Goal: Task Accomplishment & Management: Manage account settings

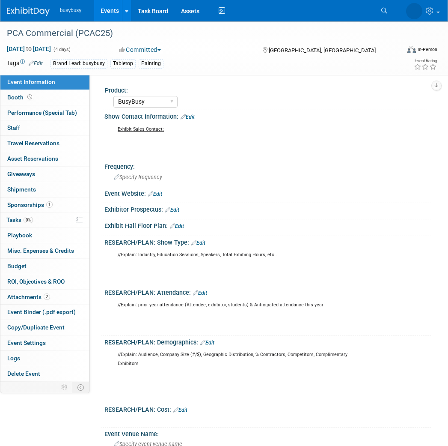
select select "BusyBusy"
drag, startPoint x: 35, startPoint y: 6, endPoint x: 92, endPoint y: 1, distance: 57.2
click at [35, 6] on link at bounding box center [33, 7] width 53 height 7
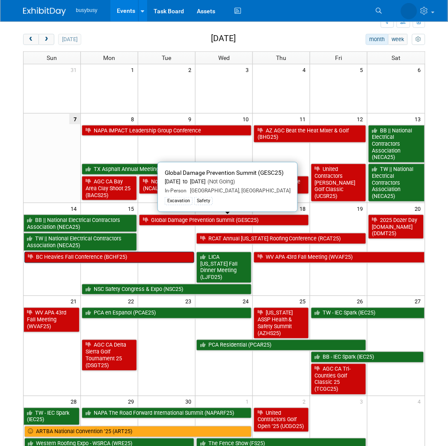
scroll to position [48, 0]
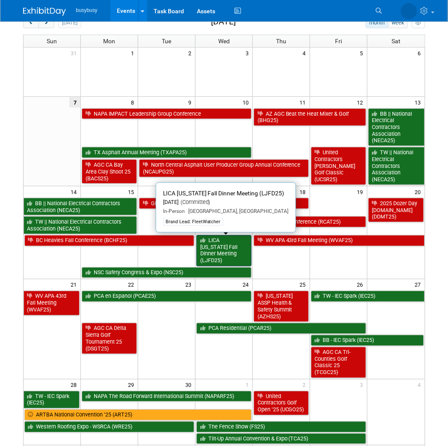
click at [227, 245] on link "LICA [US_STATE] Fall Dinner Meeting (LJFD25)" at bounding box center [224, 250] width 55 height 31
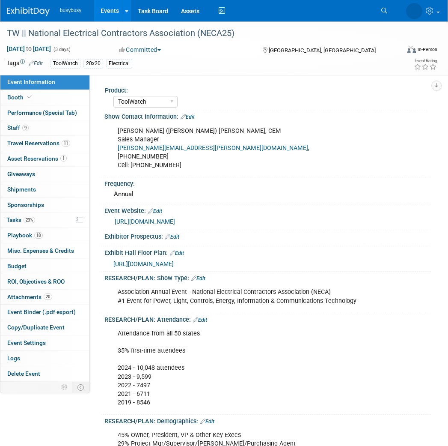
select select "ToolWatch"
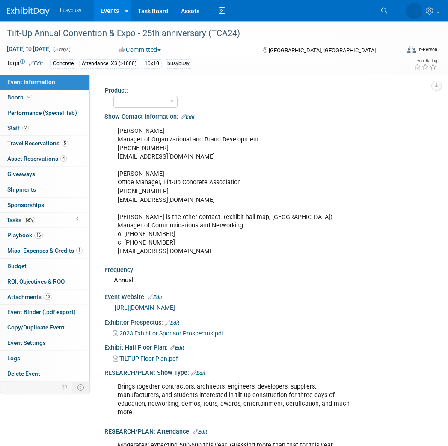
select select "Member"
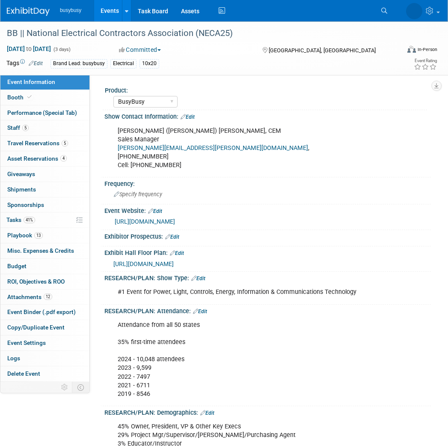
select select "BusyBusy"
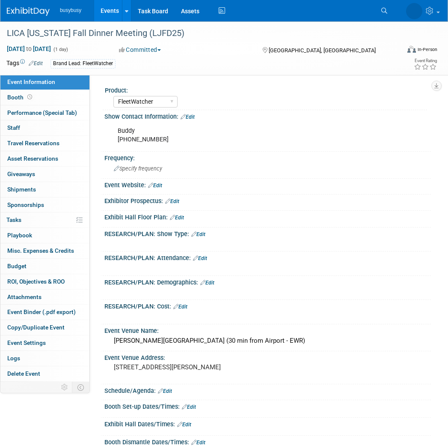
select select "FleetWatcher"
click at [46, 140] on span "Travel Reservations 0" at bounding box center [33, 143] width 52 height 7
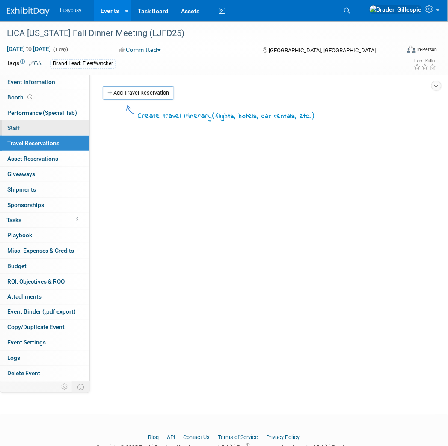
click at [44, 131] on link "0 Staff 0" at bounding box center [44, 127] width 89 height 15
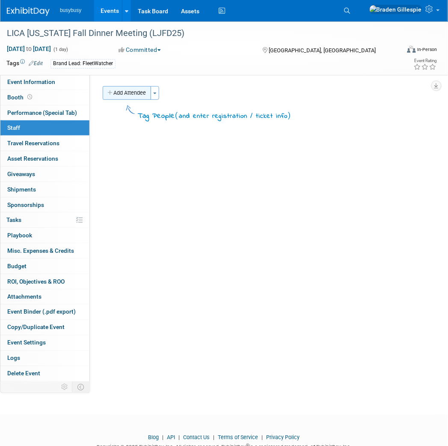
click at [131, 96] on button "Add Attendee" at bounding box center [127, 93] width 48 height 14
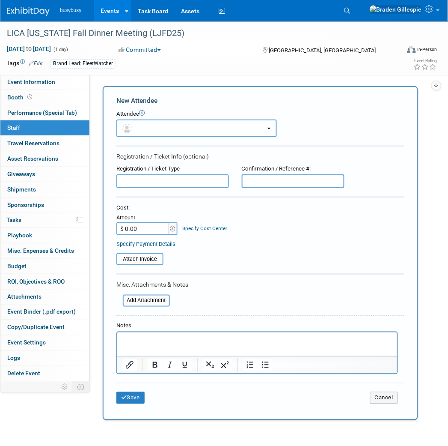
click at [156, 132] on button "button" at bounding box center [197, 129] width 161 height 18
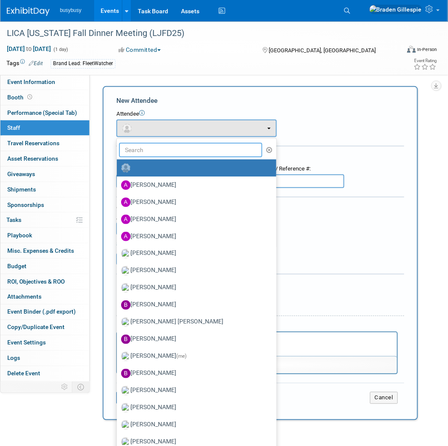
click at [152, 152] on input "text" at bounding box center [190, 150] width 143 height 15
type input "tony"
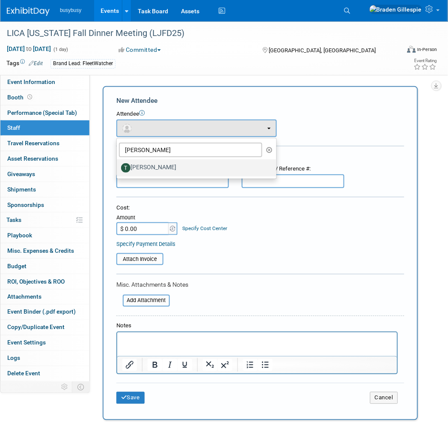
click at [154, 168] on label "Tony Salati" at bounding box center [194, 168] width 147 height 14
click at [118, 168] on input "Tony Salati" at bounding box center [116, 167] width 6 height 6
select select "aee4aaae-b455-47be-b149-15fbc723d6e1"
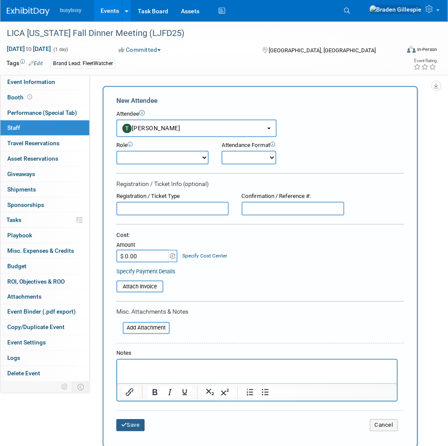
click at [134, 419] on button "Save" at bounding box center [131, 425] width 28 height 12
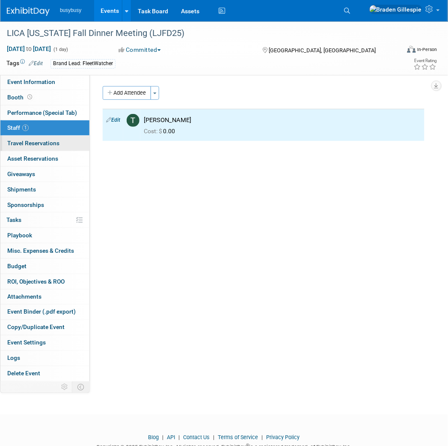
click at [37, 146] on span "Travel Reservations 0" at bounding box center [33, 143] width 52 height 7
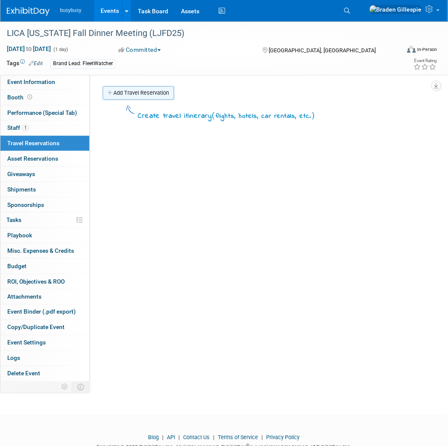
click at [131, 93] on link "Add Travel Reservation" at bounding box center [139, 93] width 72 height 14
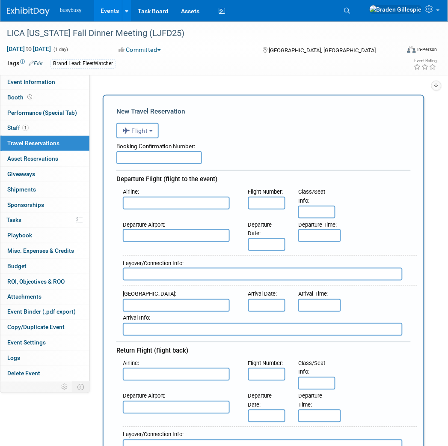
click at [161, 190] on div "Airline :" at bounding box center [179, 191] width 113 height 9
click at [155, 204] on input "text" at bounding box center [176, 203] width 107 height 13
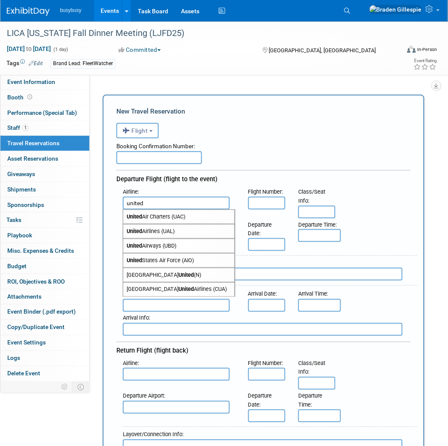
click at [155, 229] on span "United Airlines (UAL)" at bounding box center [178, 231] width 111 height 14
type input "United Airlines (UAL)"
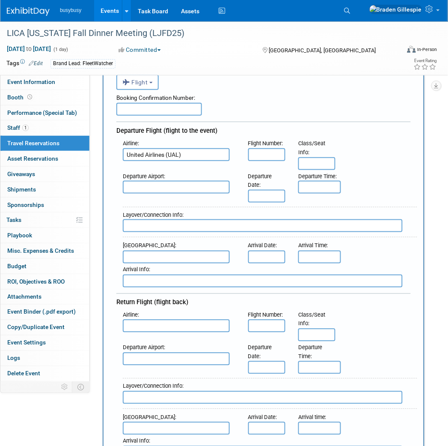
scroll to position [95, 0]
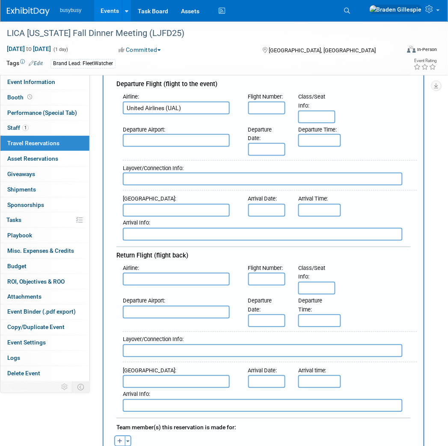
click at [156, 273] on input "text" at bounding box center [176, 279] width 107 height 13
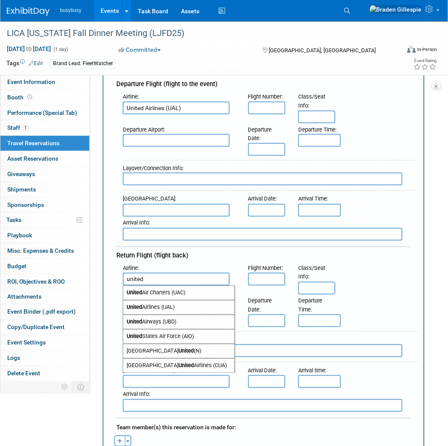
drag, startPoint x: 163, startPoint y: 296, endPoint x: 276, endPoint y: 272, distance: 115.5
click at [163, 301] on span "United Airlines (UAL)" at bounding box center [178, 308] width 111 height 14
type input "United Airlines (UAL)"
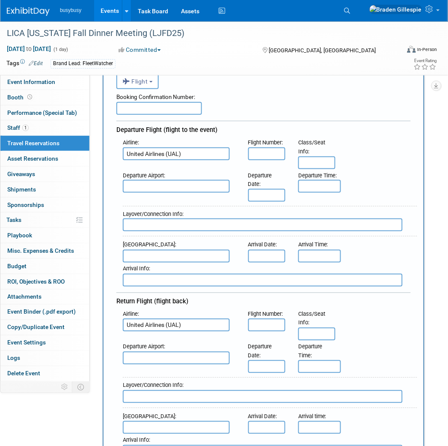
scroll to position [0, 0]
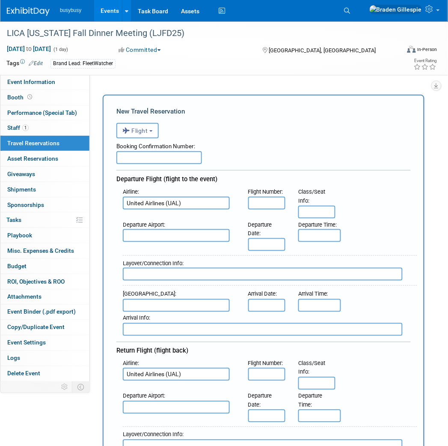
click at [169, 158] on input "text" at bounding box center [160, 157] width 86 height 13
paste input "IQYS6C"
type input "IQYS6C"
drag, startPoint x: 196, startPoint y: 229, endPoint x: 203, endPoint y: 232, distance: 7.5
click at [196, 229] on input "text" at bounding box center [176, 235] width 107 height 13
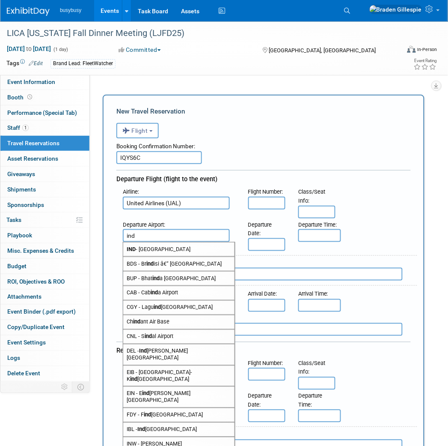
click at [188, 243] on span "IND - Indianapolis International Airport" at bounding box center [178, 249] width 111 height 14
type input "IND - Indianapolis International Airport"
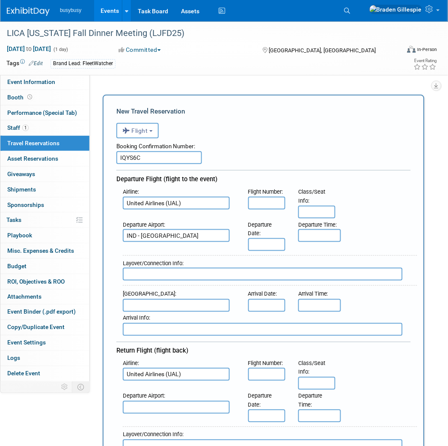
click at [150, 299] on input "text" at bounding box center [176, 305] width 107 height 13
click at [165, 313] on span "EWR - Newark Liberty International Airport" at bounding box center [178, 319] width 111 height 14
type input "EWR - Newark Liberty International Airport"
click at [265, 238] on input "text" at bounding box center [266, 244] width 37 height 13
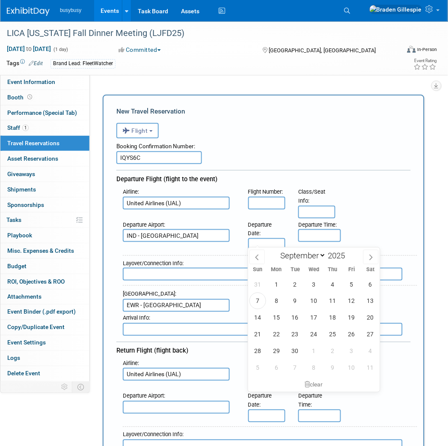
scroll to position [0, 0]
click at [294, 314] on span "16" at bounding box center [295, 317] width 17 height 17
type input "Sep 16, 2025"
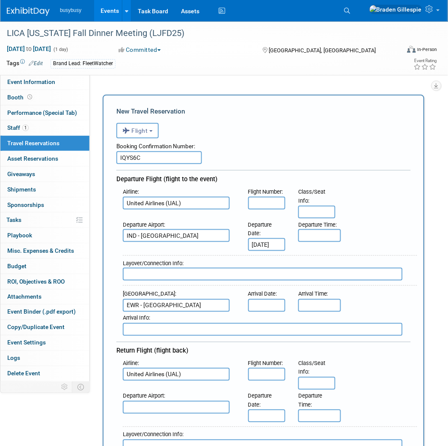
click at [270, 199] on input "text" at bounding box center [266, 203] width 37 height 13
type input "3545"
click at [268, 299] on input "text" at bounding box center [266, 305] width 37 height 13
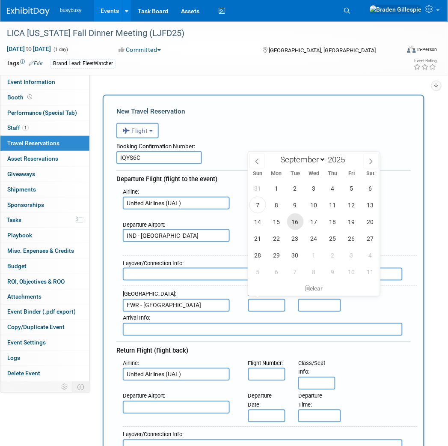
click at [294, 224] on span "16" at bounding box center [295, 221] width 17 height 17
type input "Sep 16, 2025"
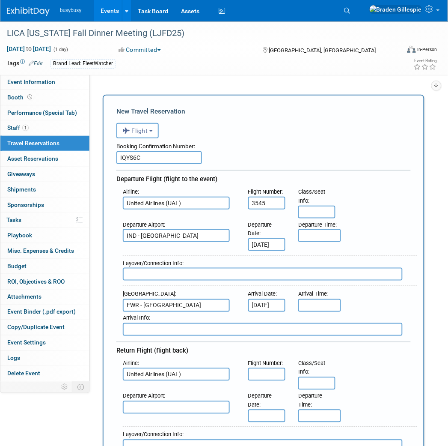
scroll to position [0, 3]
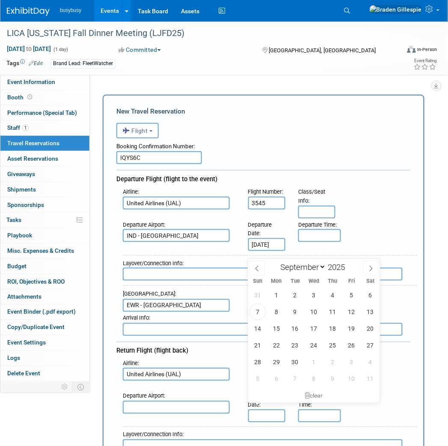
click at [265, 410] on input "text" at bounding box center [266, 416] width 37 height 13
click at [330, 331] on span "18" at bounding box center [333, 328] width 17 height 17
type input "Sep 18, 2025"
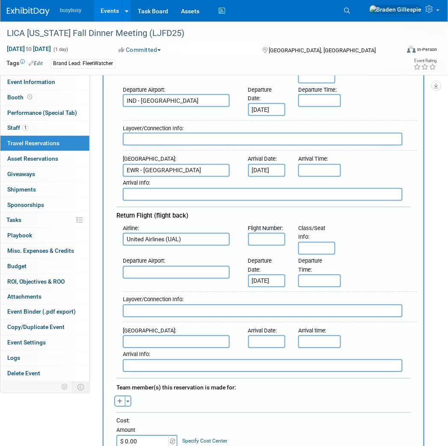
scroll to position [143, 0]
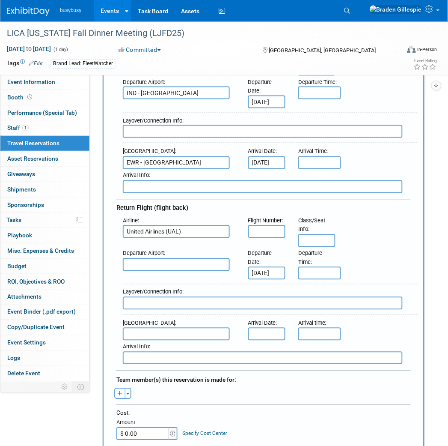
click at [263, 328] on input "text" at bounding box center [266, 334] width 37 height 13
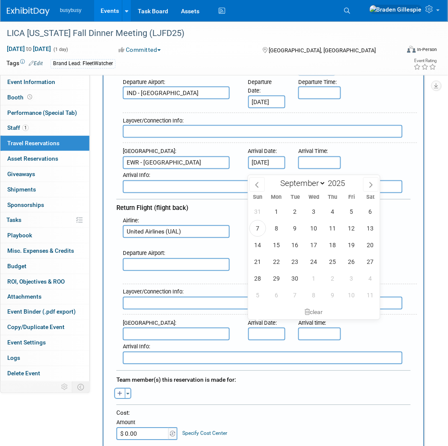
scroll to position [0, 0]
click at [334, 247] on span "18" at bounding box center [333, 245] width 17 height 17
type input "Sep 18, 2025"
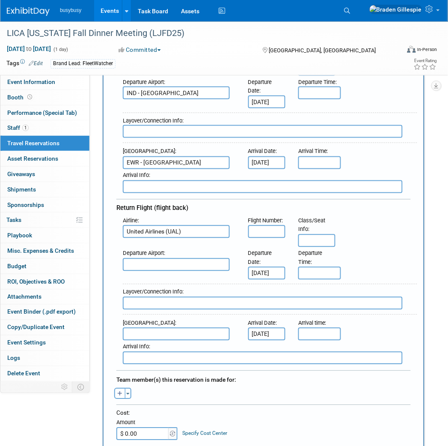
click at [266, 225] on input "text" at bounding box center [266, 231] width 37 height 13
type input "3446"
click at [167, 258] on input "text" at bounding box center [176, 264] width 107 height 13
click at [161, 272] on span "EWR - Newark Liberty International Airport" at bounding box center [178, 279] width 111 height 14
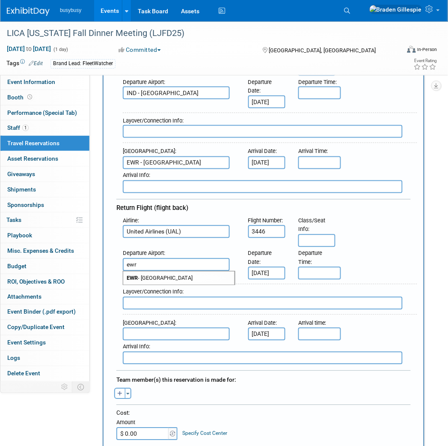
type input "EWR - Newark Liberty International Airport"
click at [160, 328] on input "text" at bounding box center [176, 334] width 107 height 13
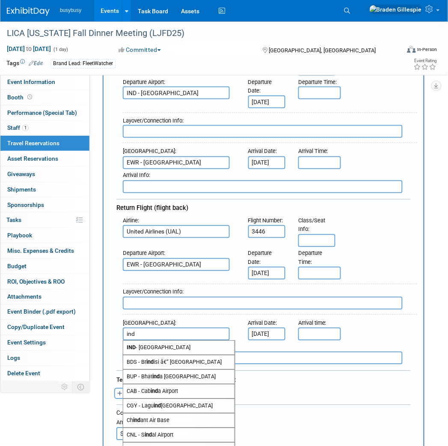
click at [156, 341] on span "IND - Indianapolis International Airport" at bounding box center [178, 348] width 111 height 14
type input "IND - Indianapolis International Airport"
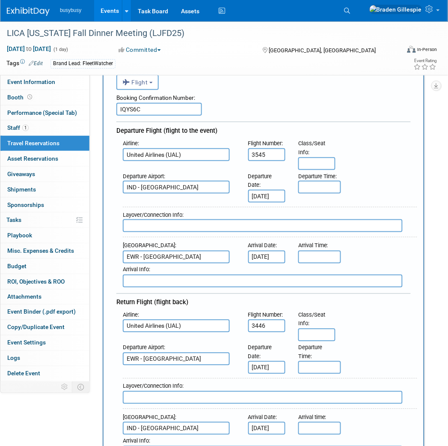
scroll to position [48, 0]
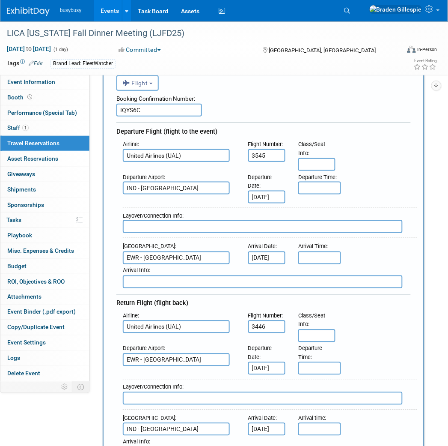
click at [317, 161] on input "text" at bounding box center [317, 164] width 37 height 13
type input "24B"
click at [319, 329] on input "text" at bounding box center [317, 335] width 37 height 13
type input "18B"
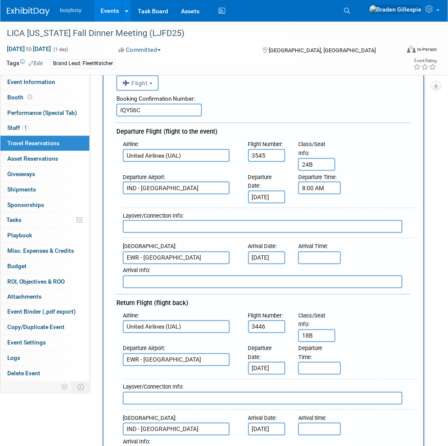
click at [329, 182] on input "8:00 AM" at bounding box center [320, 188] width 43 height 13
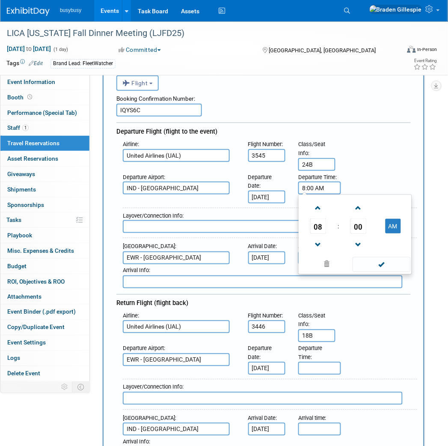
drag, startPoint x: 332, startPoint y: 185, endPoint x: 281, endPoint y: 183, distance: 50.6
click at [281, 183] on div "Departure Airport : IND - Indianapolis International Airport Departure Date : S…" at bounding box center [267, 187] width 301 height 33
type input "11:50 AM"
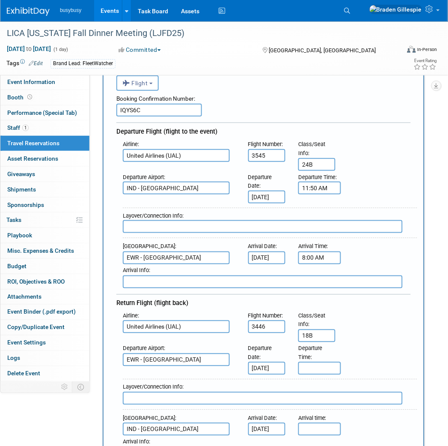
click at [330, 254] on input "8:00 AM" at bounding box center [320, 257] width 43 height 13
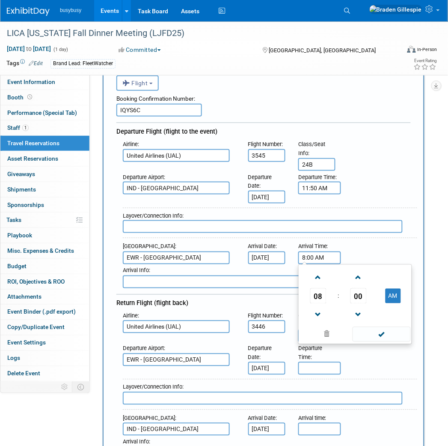
drag, startPoint x: 331, startPoint y: 253, endPoint x: 287, endPoint y: 251, distance: 43.7
click at [287, 251] on div "Arrival Airport : EWR - Newark Liberty International Airport Arrival Date : Sep…" at bounding box center [267, 252] width 301 height 24
type input "2:00 PM"
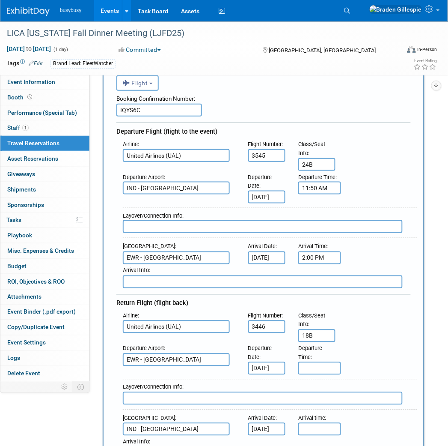
scroll to position [95, 0]
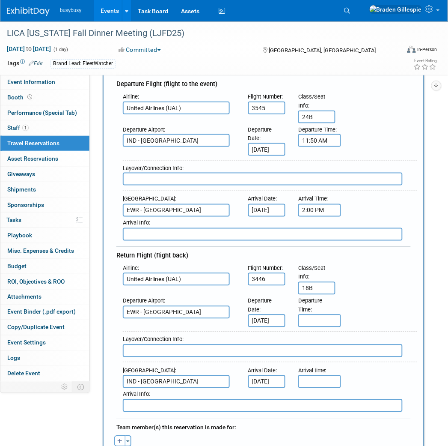
click at [326, 327] on div "Layover/Connection Info :" at bounding box center [267, 345] width 301 height 37
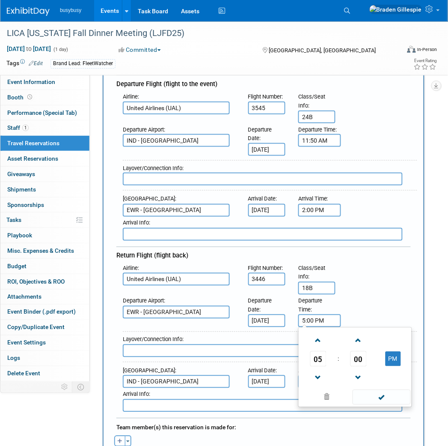
drag, startPoint x: 327, startPoint y: 314, endPoint x: 326, endPoint y: 309, distance: 4.5
click at [326, 314] on input "5:00 PM" at bounding box center [320, 320] width 43 height 13
drag, startPoint x: 326, startPoint y: 309, endPoint x: 262, endPoint y: 316, distance: 65.1
click at [262, 316] on div "Departure Airport : EWR - Newark Liberty International Airport Departure Date :…" at bounding box center [267, 311] width 301 height 33
type input "11:50 AM"
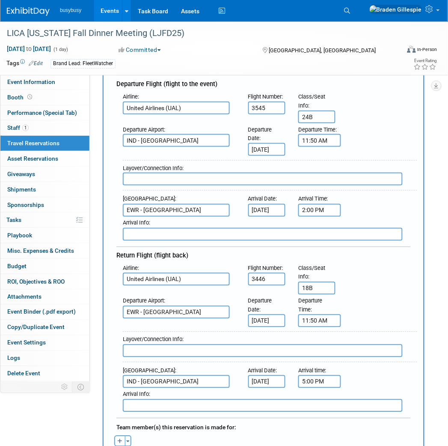
drag, startPoint x: 315, startPoint y: 369, endPoint x: 325, endPoint y: 369, distance: 9.9
click at [315, 375] on input "5:00 PM" at bounding box center [320, 381] width 43 height 13
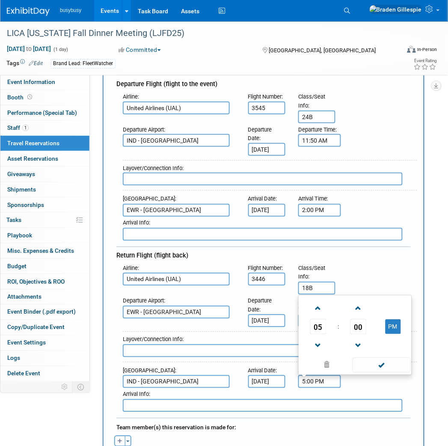
drag, startPoint x: 336, startPoint y: 368, endPoint x: 300, endPoint y: 369, distance: 36.0
click at [300, 375] on input "5:00 PM" at bounding box center [320, 381] width 43 height 13
type input "1:59 PM"
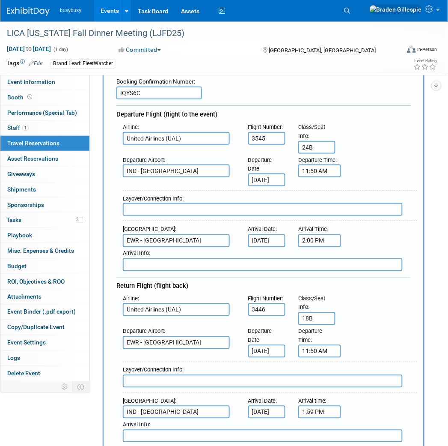
scroll to position [48, 0]
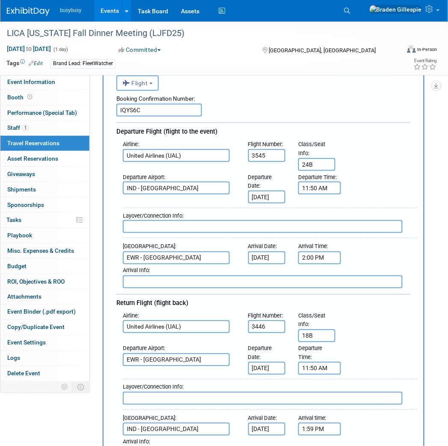
click at [196, 220] on input "text" at bounding box center [263, 226] width 280 height 13
type input "Nonstop - 2h 10m"
click at [217, 392] on input "text" at bounding box center [263, 398] width 280 height 13
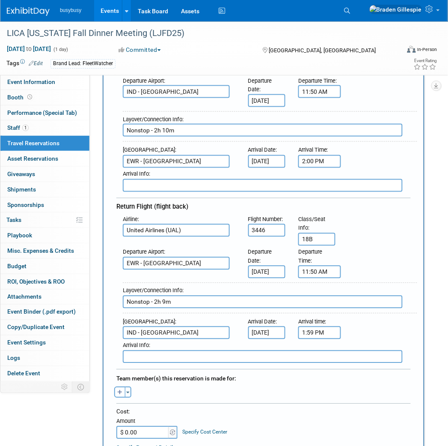
scroll to position [190, 0]
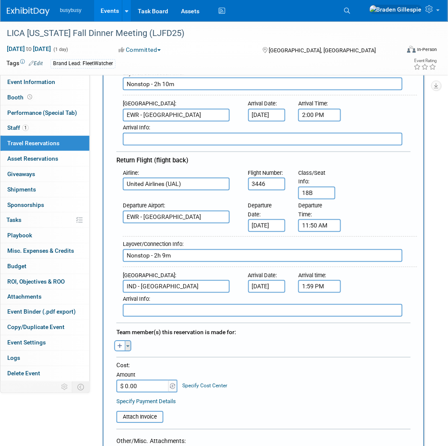
type input "Nonstop - 2h 9m"
click at [127, 341] on button "Toggle Dropdown" at bounding box center [128, 346] width 6 height 11
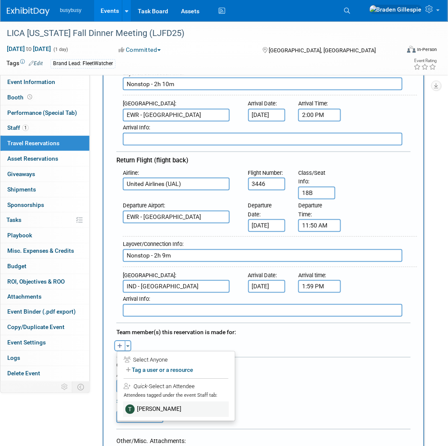
click at [152, 402] on label "[PERSON_NAME]" at bounding box center [176, 409] width 106 height 15
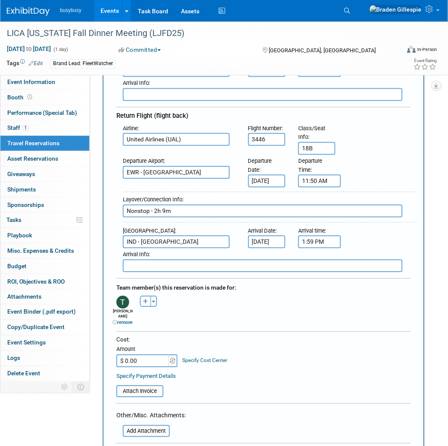
scroll to position [285, 0]
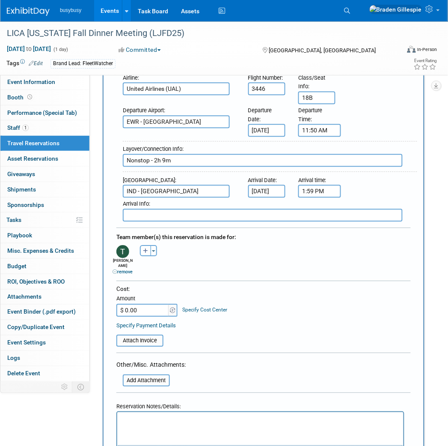
click at [143, 304] on input "$ 0.00" at bounding box center [144, 310] width 54 height 13
type input "$ 564.93"
click at [138, 336] on input "file" at bounding box center [112, 341] width 102 height 10
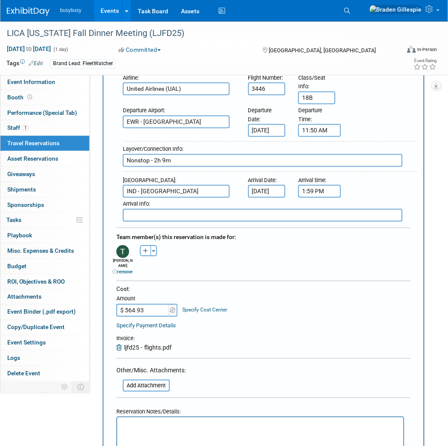
click at [178, 430] on html at bounding box center [260, 423] width 287 height 12
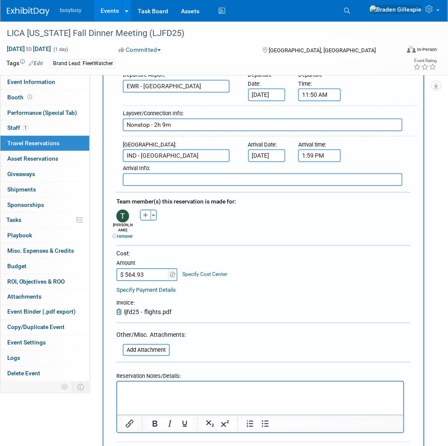
scroll to position [380, 0]
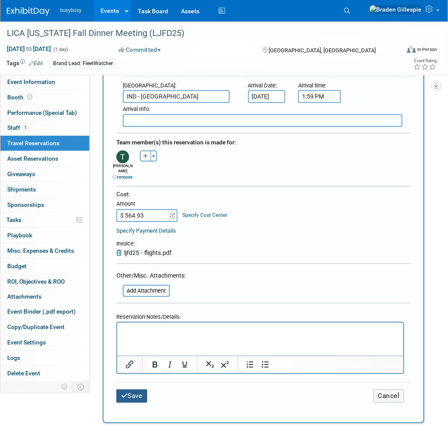
click at [131, 389] on button "Save" at bounding box center [132, 395] width 31 height 13
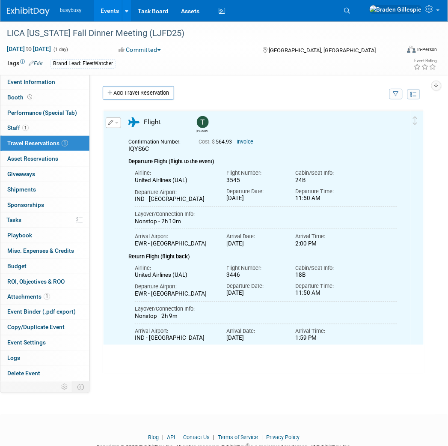
scroll to position [0, 0]
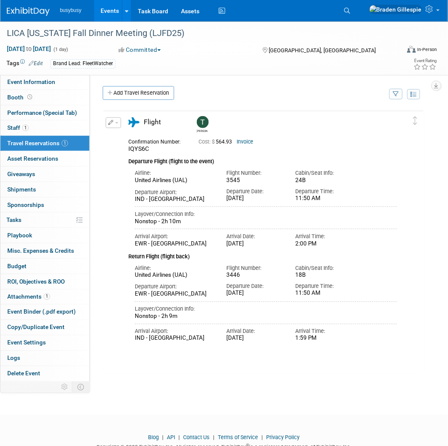
click at [155, 118] on span "Flight" at bounding box center [152, 122] width 17 height 8
click at [48, 75] on link "Event Information" at bounding box center [44, 82] width 89 height 15
select select "FleetWatcher"
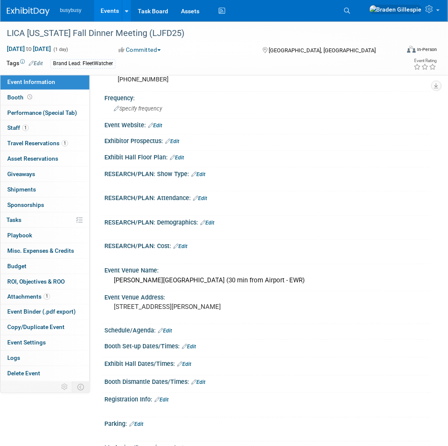
scroll to position [95, 0]
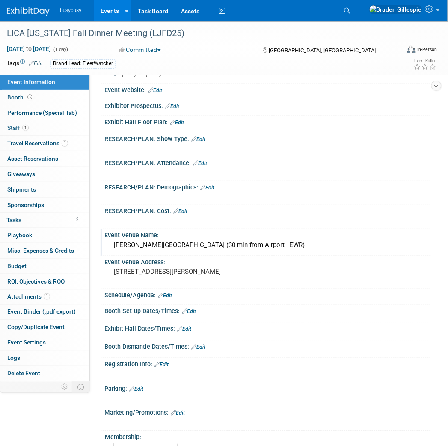
click at [172, 250] on div "Yogi Berra Museum & Learning Center (30 min from Airport - EWR)" at bounding box center [268, 246] width 327 height 14
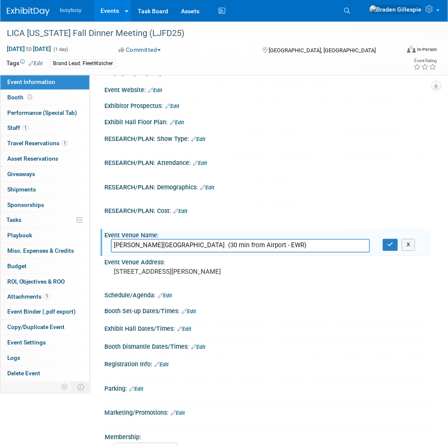
drag, startPoint x: 111, startPoint y: 241, endPoint x: 220, endPoint y: 241, distance: 108.8
click at [220, 241] on input "Yogi Berra Museum & Learning Center (30 min from Airport - EWR)" at bounding box center [241, 245] width 260 height 13
click at [27, 9] on img at bounding box center [28, 11] width 43 height 9
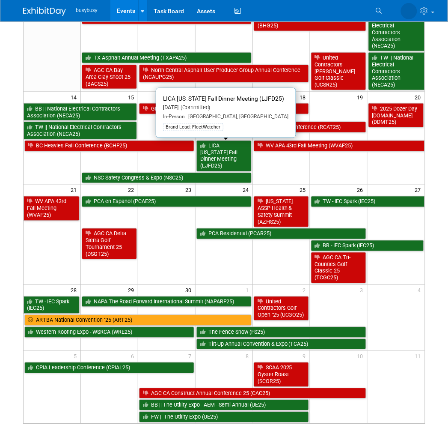
scroll to position [143, 0]
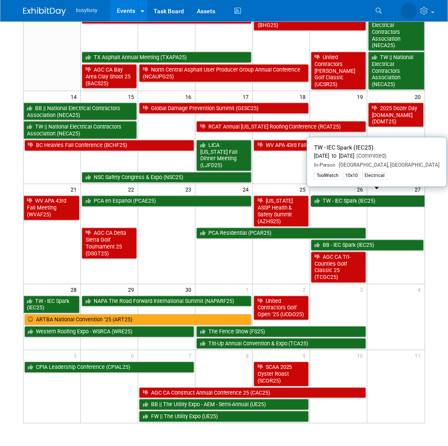
click at [361, 196] on link "TW - IEC Spark (IEC25)" at bounding box center [368, 201] width 114 height 11
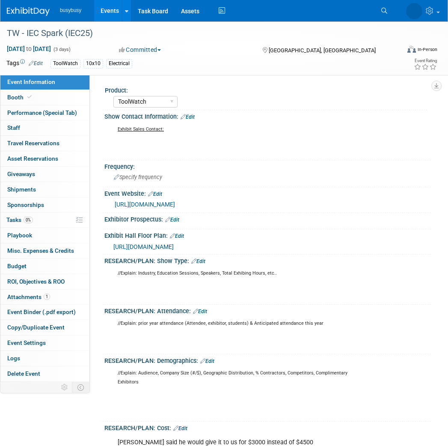
select select "ToolWatch"
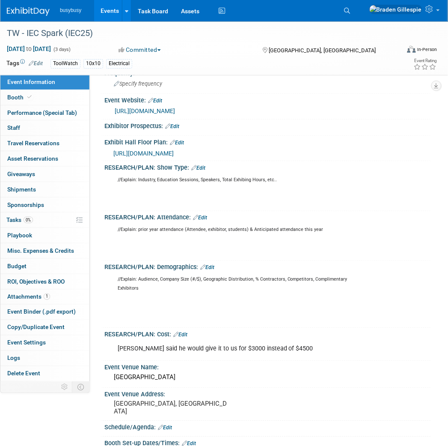
scroll to position [190, 0]
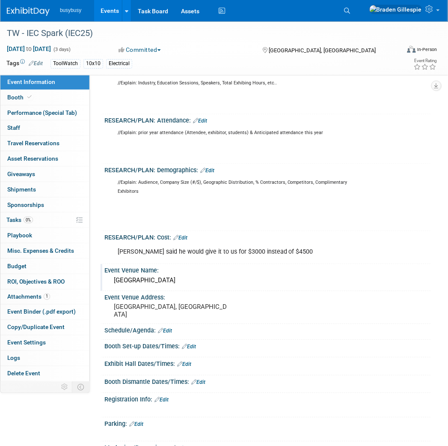
click at [215, 276] on div "Phoenix Convention Center" at bounding box center [268, 280] width 314 height 13
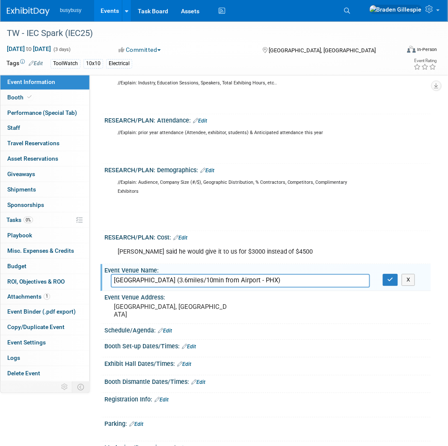
drag, startPoint x: 314, startPoint y: 279, endPoint x: 193, endPoint y: 279, distance: 121.7
click at [193, 279] on input "[GEOGRAPHIC_DATA] (3.6miles/10min from Airport - PHX)" at bounding box center [241, 280] width 260 height 13
type input "Phoenix Convention Center (3.6miles/10min from Airport - PHX)"
click at [388, 281] on button "button" at bounding box center [390, 280] width 15 height 12
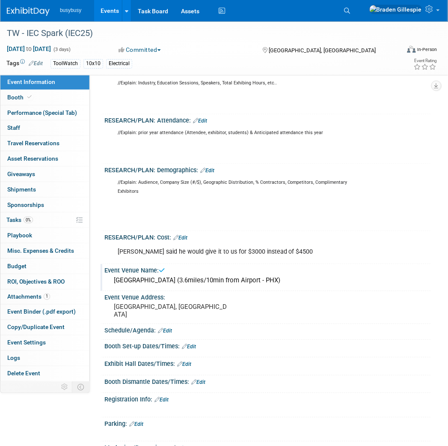
drag, startPoint x: 34, startPoint y: 11, endPoint x: 46, endPoint y: 20, distance: 15.3
click at [34, 11] on img at bounding box center [28, 11] width 43 height 9
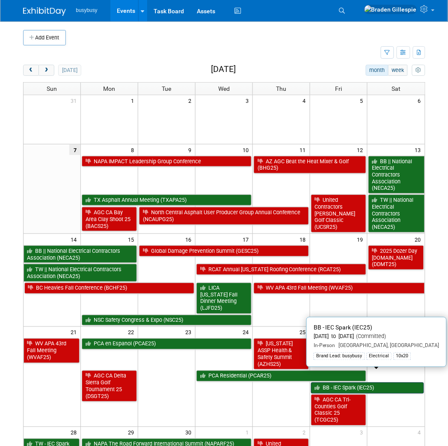
click at [382, 383] on link "BB - IEC Spark (IEC25)" at bounding box center [367, 388] width 113 height 11
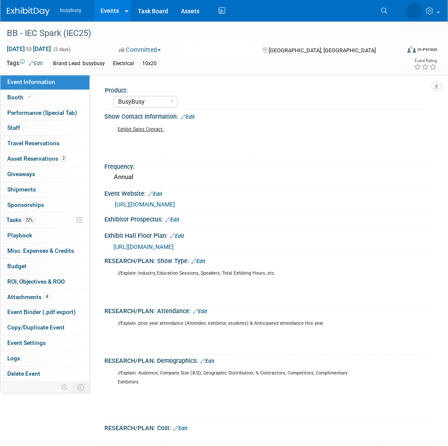
select select "BusyBusy"
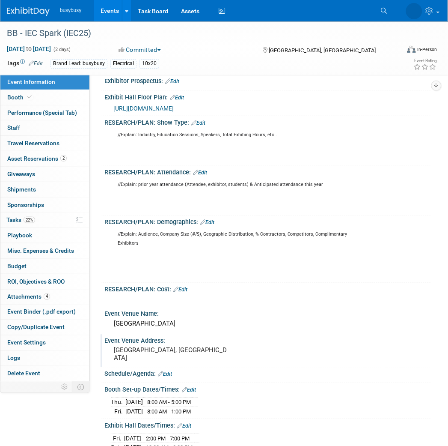
scroll to position [190, 0]
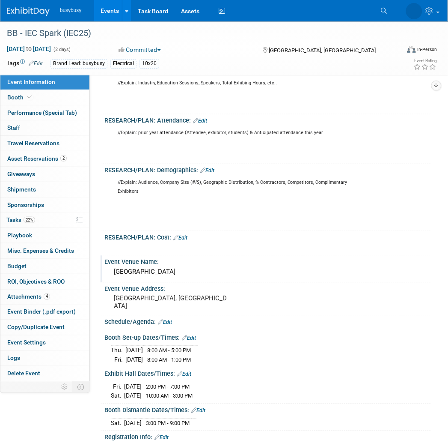
click at [200, 267] on div "[GEOGRAPHIC_DATA]" at bounding box center [268, 272] width 314 height 13
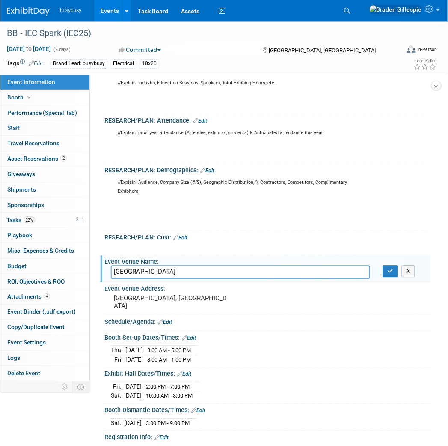
click at [204, 268] on input "[GEOGRAPHIC_DATA]" at bounding box center [241, 272] width 260 height 13
type input "[GEOGRAPHIC_DATA] (3.6miles/10min from Airport - PHX)"
click at [386, 272] on button "button" at bounding box center [390, 272] width 15 height 12
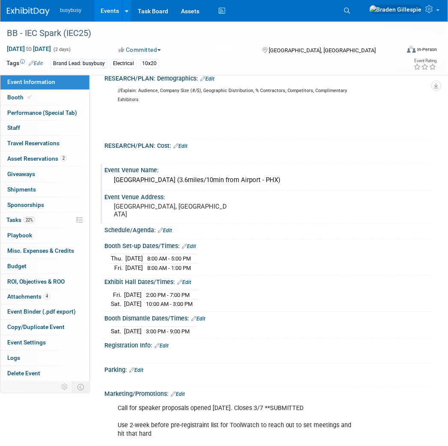
scroll to position [285, 0]
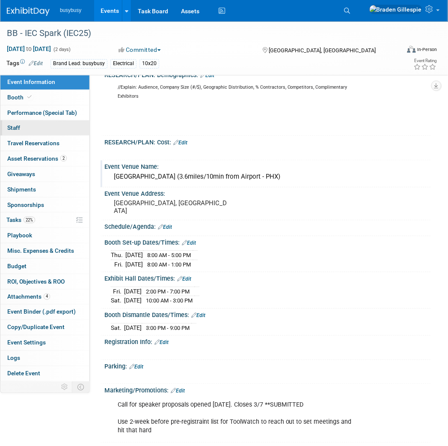
click at [37, 132] on link "0 Staff 0" at bounding box center [44, 127] width 89 height 15
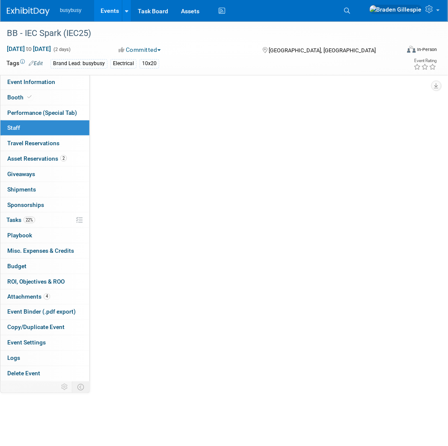
scroll to position [0, 0]
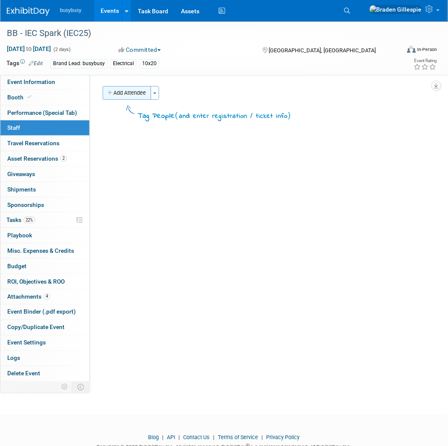
click at [134, 96] on button "Add Attendee" at bounding box center [127, 93] width 48 height 14
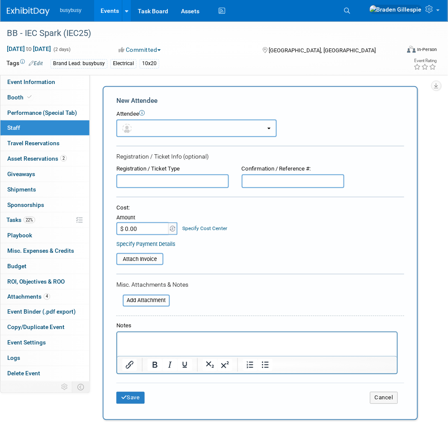
click at [147, 129] on button "button" at bounding box center [197, 129] width 161 height 18
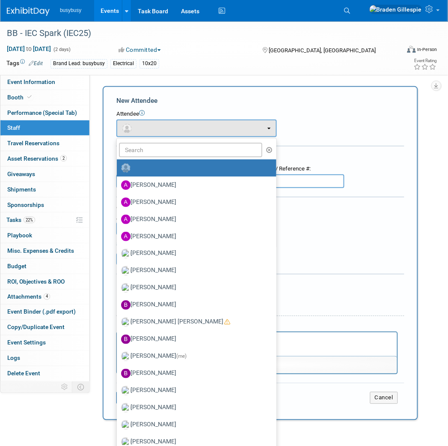
click at [365, 114] on div "Attendee" at bounding box center [261, 114] width 288 height 8
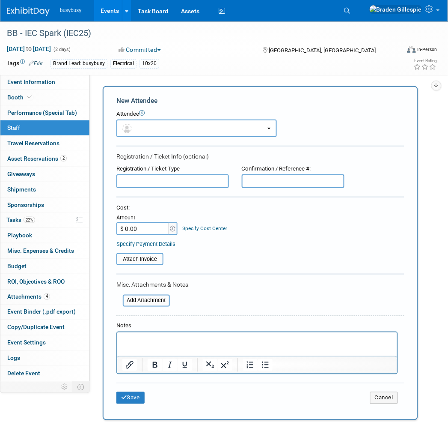
click at [31, 9] on img at bounding box center [28, 11] width 43 height 9
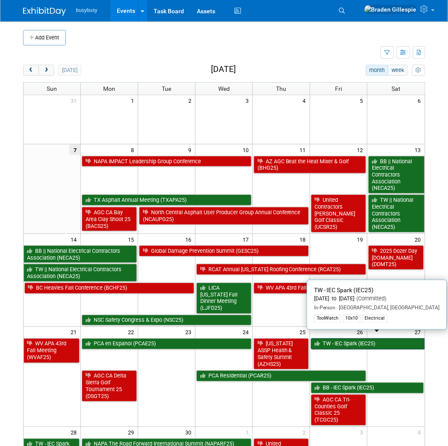
click at [374, 339] on link "TW - IEC Spark (IEC25)" at bounding box center [368, 343] width 114 height 11
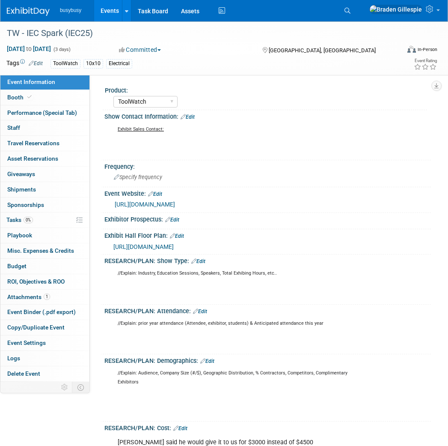
select select "ToolWatch"
click at [54, 129] on link "0 Staff 0" at bounding box center [44, 127] width 89 height 15
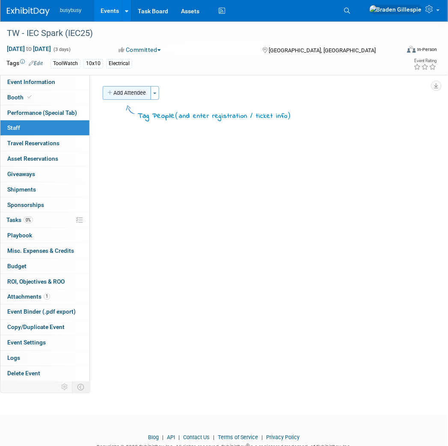
click at [123, 96] on button "Add Attendee" at bounding box center [127, 93] width 48 height 14
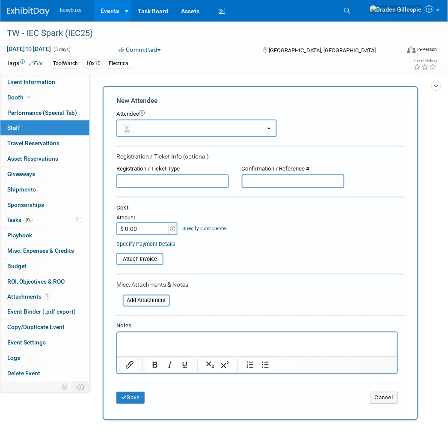
click at [160, 123] on button "button" at bounding box center [197, 129] width 161 height 18
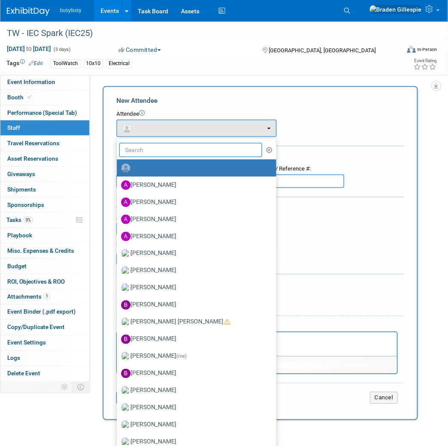
click at [155, 153] on input "text" at bounding box center [190, 150] width 143 height 15
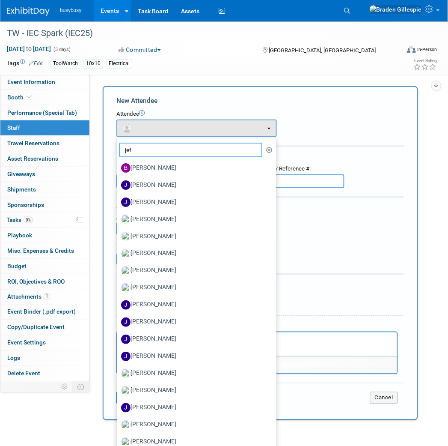
type input "jeff"
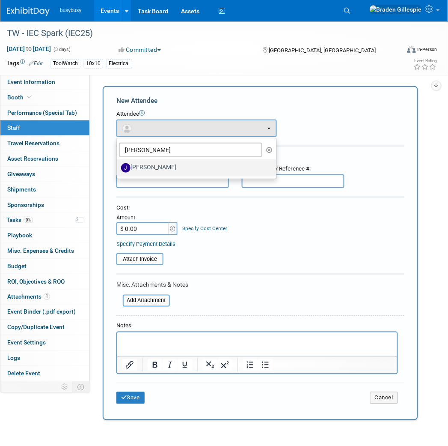
click at [155, 163] on label "Jeff Moyers" at bounding box center [194, 168] width 147 height 14
click at [118, 164] on input "Jeff Moyers" at bounding box center [116, 167] width 6 height 6
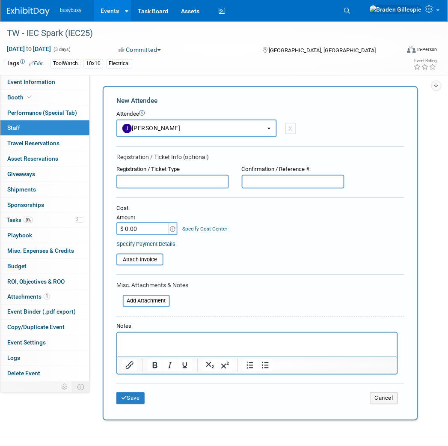
select select "7bec8a7b-6a9d-46bf-a10f-59fb72491f14"
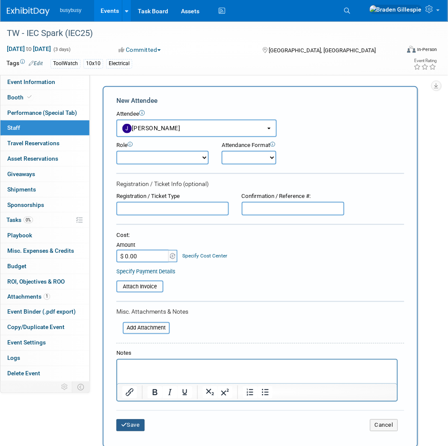
click at [137, 420] on button "Save" at bounding box center [131, 425] width 28 height 12
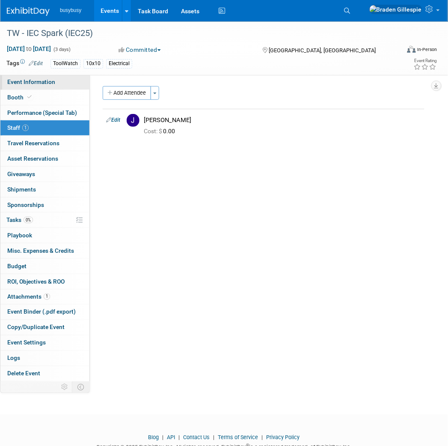
click at [59, 83] on link "Event Information" at bounding box center [44, 82] width 89 height 15
select select "ToolWatch"
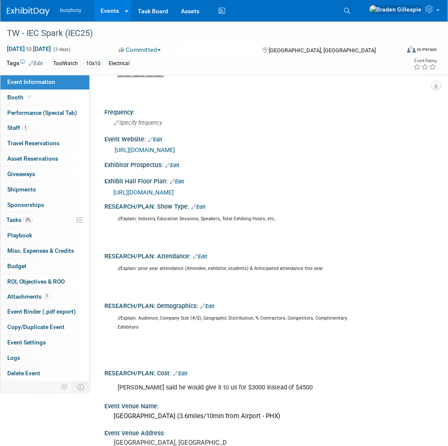
scroll to position [238, 0]
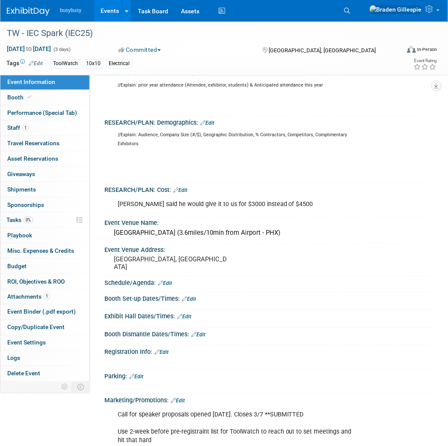
click at [28, 8] on img at bounding box center [28, 11] width 43 height 9
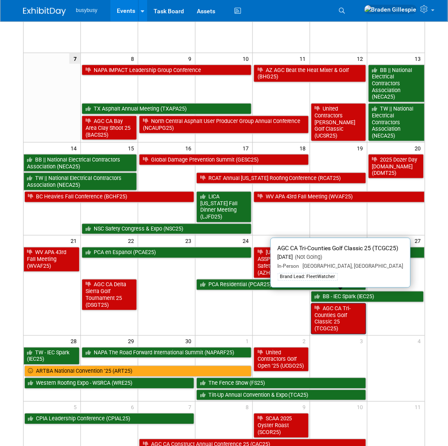
scroll to position [95, 0]
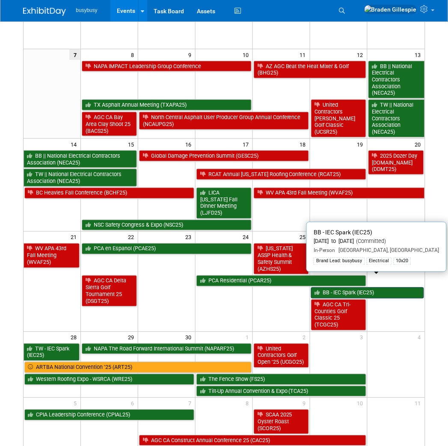
click at [365, 287] on link "BB - IEC Spark (IEC25)" at bounding box center [367, 292] width 113 height 11
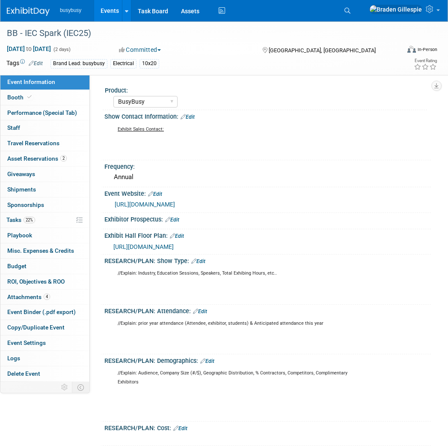
select select "BusyBusy"
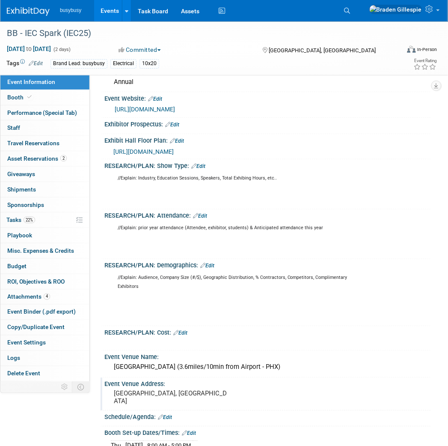
scroll to position [238, 0]
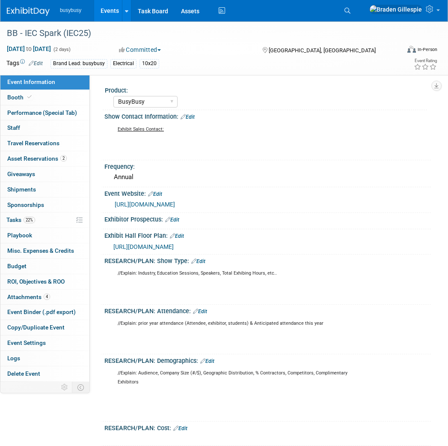
select select "BusyBusy"
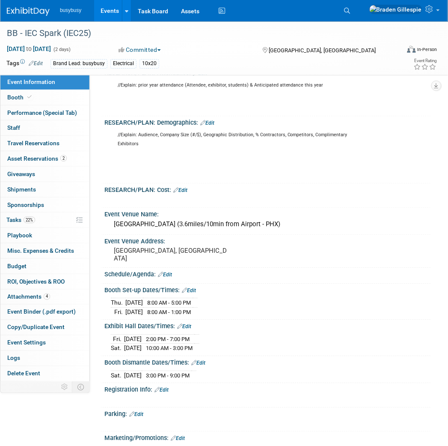
click at [30, 9] on img at bounding box center [28, 11] width 43 height 9
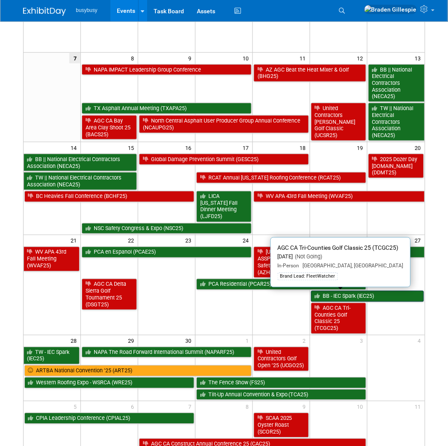
scroll to position [95, 0]
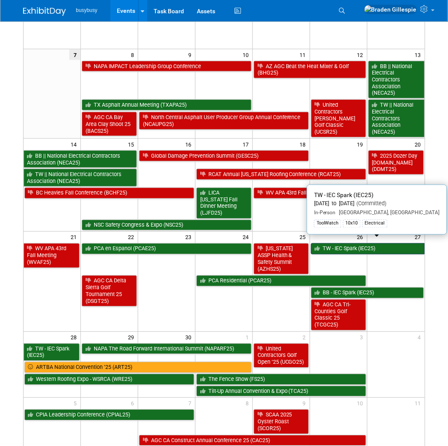
click at [380, 243] on link "TW - IEC Spark (IEC25)" at bounding box center [368, 248] width 114 height 11
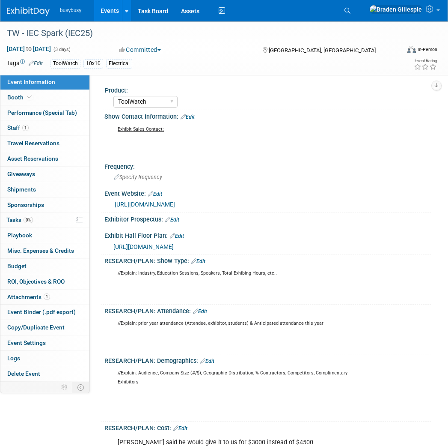
select select "ToolWatch"
click at [51, 50] on span "[DATE] to [DATE]" at bounding box center [28, 49] width 45 height 8
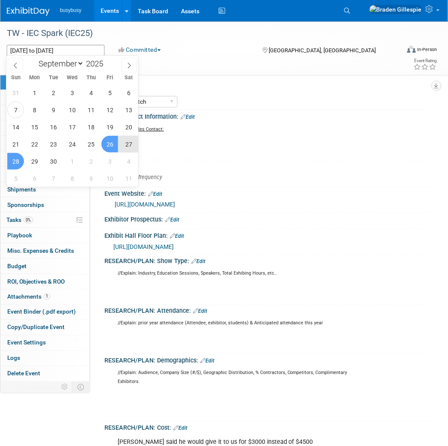
click at [109, 144] on span "26" at bounding box center [110, 144] width 17 height 17
type input "[DATE]"
click at [129, 142] on span "27" at bounding box center [128, 144] width 17 height 17
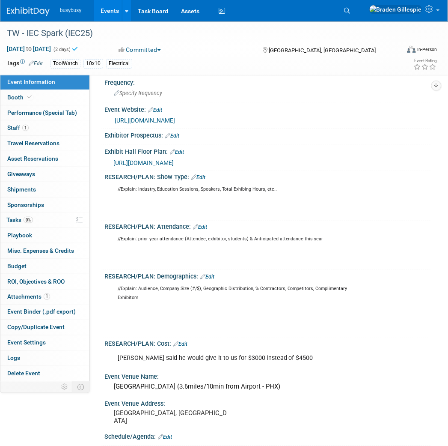
scroll to position [238, 0]
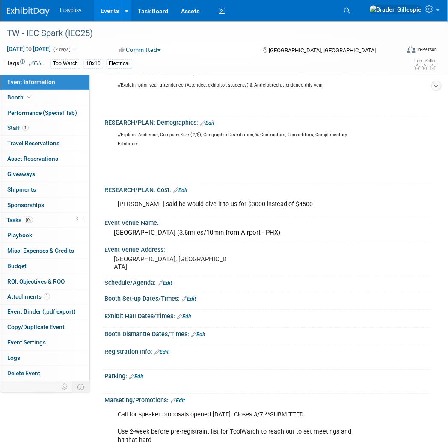
click at [185, 314] on link "Edit" at bounding box center [184, 317] width 14 height 6
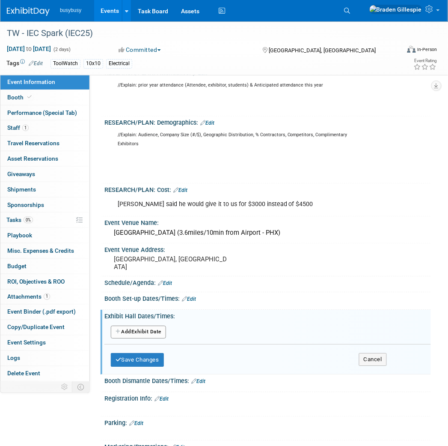
click at [143, 323] on div "Add Another Exhibit Date" at bounding box center [268, 334] width 314 height 22
click at [143, 326] on button "Add Another Exhibit Date" at bounding box center [138, 332] width 55 height 13
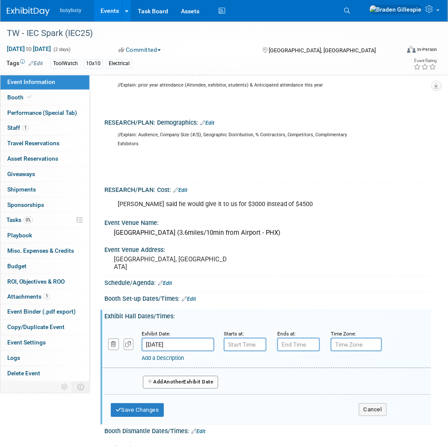
scroll to position [285, 0]
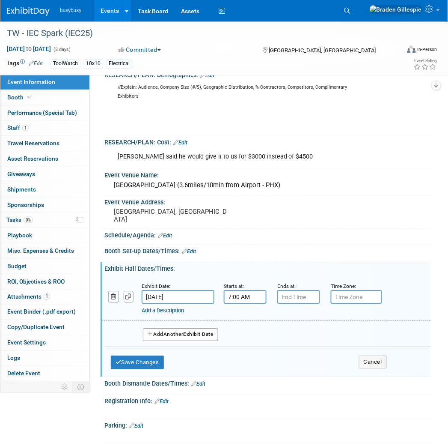
click at [248, 294] on input "7:00 AM" at bounding box center [245, 297] width 43 height 14
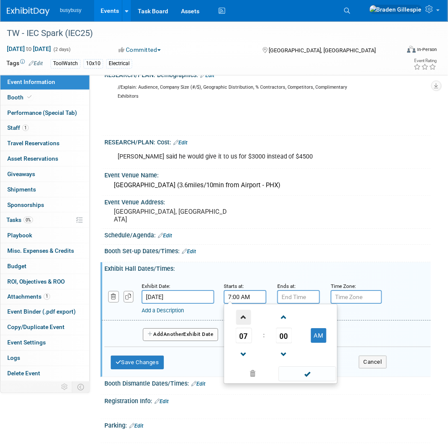
click at [245, 314] on span at bounding box center [243, 317] width 15 height 15
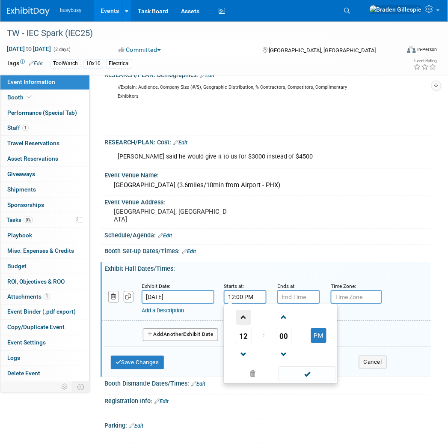
click at [245, 314] on span at bounding box center [243, 317] width 15 height 15
click at [241, 320] on span at bounding box center [243, 317] width 15 height 15
type input "2:00 PM"
type input "7:00 PM"
click at [302, 297] on input "7:00 PM" at bounding box center [299, 297] width 43 height 14
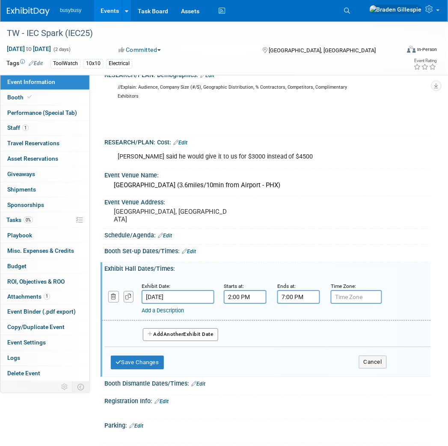
click at [211, 329] on button "Add Another Exhibit Date" at bounding box center [180, 335] width 75 height 13
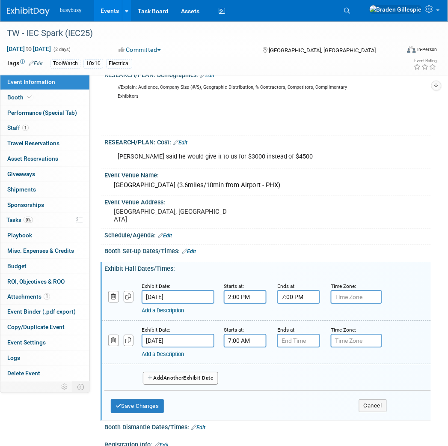
click at [249, 341] on input "7:00 AM" at bounding box center [245, 341] width 43 height 14
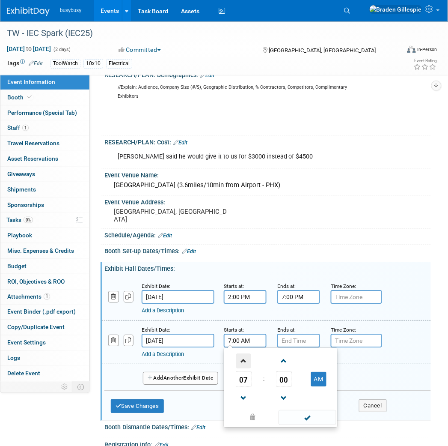
click at [249, 354] on span at bounding box center [243, 361] width 15 height 15
click at [242, 394] on span at bounding box center [243, 398] width 15 height 15
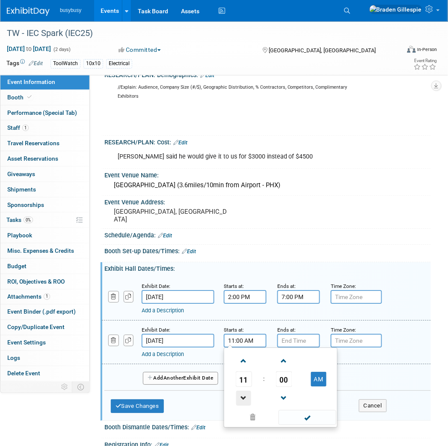
type input "10:00 AM"
click at [290, 336] on input "7:00 PM" at bounding box center [299, 341] width 43 height 14
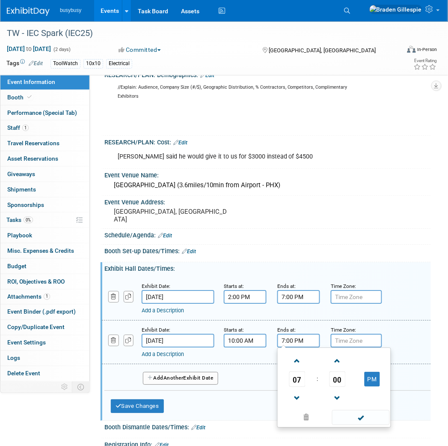
click at [306, 392] on td at bounding box center [298, 398] width 36 height 22
click at [302, 392] on span at bounding box center [297, 398] width 15 height 15
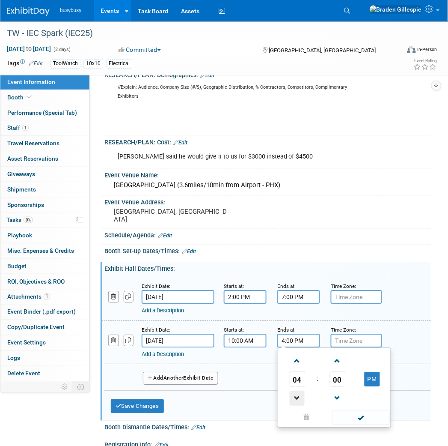
type input "3:00 PM"
click at [353, 409] on td at bounding box center [361, 417] width 58 height 17
click at [357, 412] on span at bounding box center [361, 417] width 58 height 15
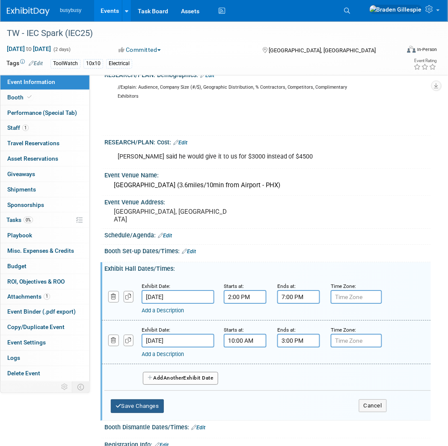
click at [158, 400] on button "Save Changes" at bounding box center [137, 407] width 53 height 14
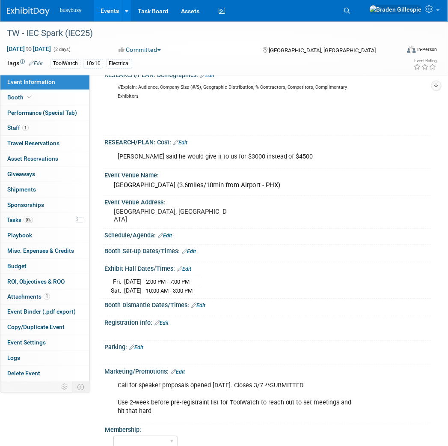
click at [196, 249] on link "Edit" at bounding box center [189, 252] width 14 height 6
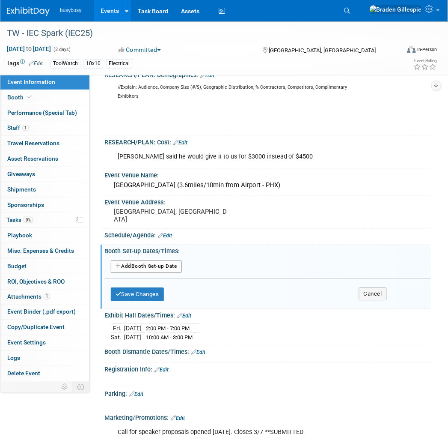
click at [172, 260] on button "Add Another Booth Set-up Date" at bounding box center [146, 266] width 71 height 13
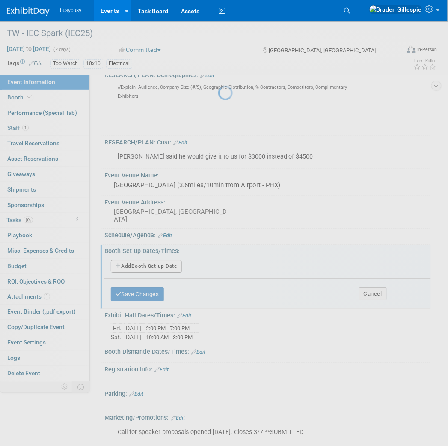
select select "8"
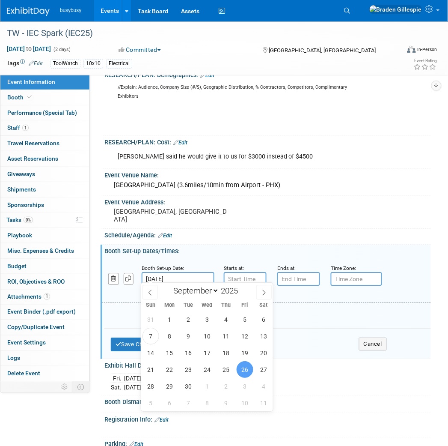
click at [162, 275] on input "[DATE]" at bounding box center [178, 279] width 73 height 14
click at [230, 368] on span "25" at bounding box center [226, 370] width 17 height 17
type input "[DATE]"
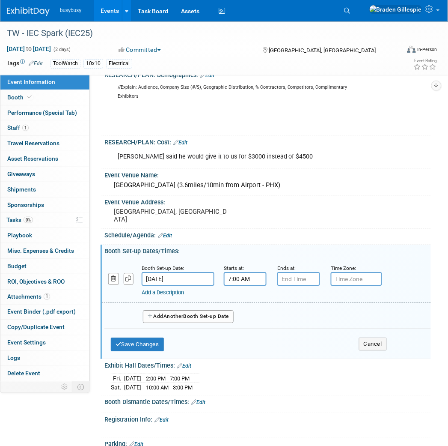
click at [245, 273] on input "7:00 AM" at bounding box center [245, 279] width 43 height 14
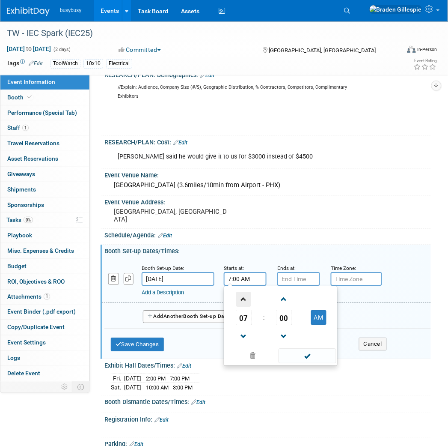
click at [245, 297] on span at bounding box center [243, 299] width 15 height 15
type input "8:00 AM"
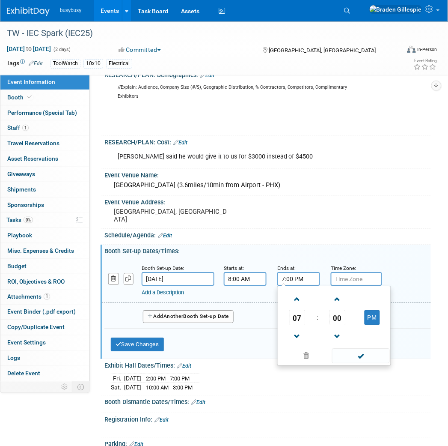
click at [292, 275] on input "7:00 PM" at bounding box center [299, 279] width 43 height 14
click at [301, 335] on span at bounding box center [297, 336] width 15 height 15
type input "5:00 PM"
click at [212, 314] on button "Add Another Booth Set-up Date" at bounding box center [188, 317] width 91 height 13
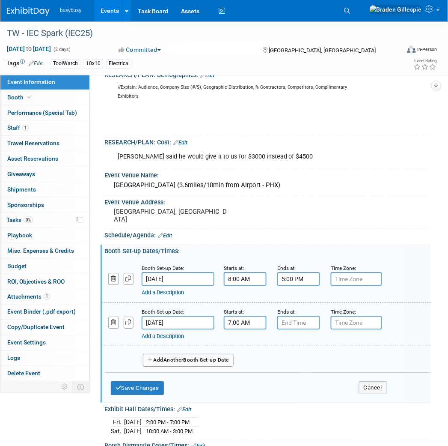
click at [233, 318] on input "7:00 AM" at bounding box center [245, 323] width 43 height 14
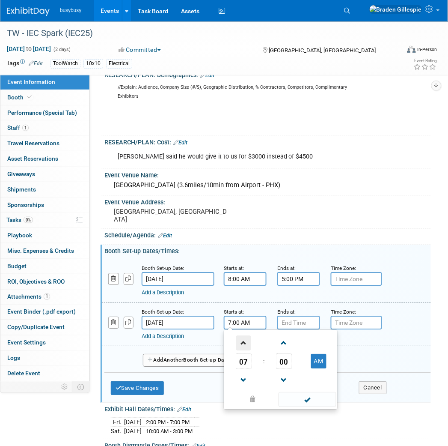
click at [241, 336] on span at bounding box center [243, 343] width 15 height 15
type input "8:00 AM"
click at [303, 330] on div "08 : 00 AM 12 01 02 03 04 05 06 07 08 09 10 11 00 05 10 15 20 25 30 35 40 45 50…" at bounding box center [281, 370] width 114 height 80
click at [303, 323] on input "7:00 PM" at bounding box center [299, 323] width 43 height 14
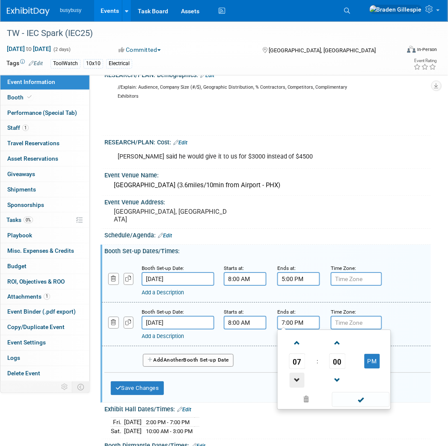
click at [297, 376] on span at bounding box center [297, 380] width 15 height 15
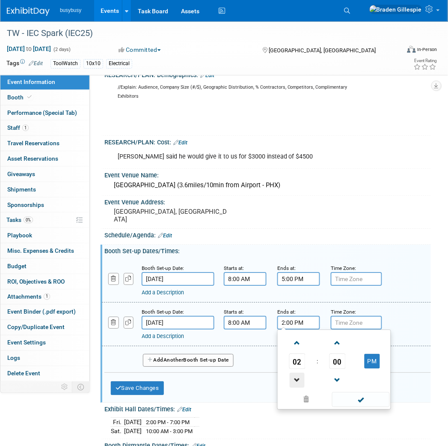
click at [297, 376] on span at bounding box center [297, 380] width 15 height 15
type input "1:00 PM"
click at [357, 392] on span at bounding box center [361, 399] width 58 height 15
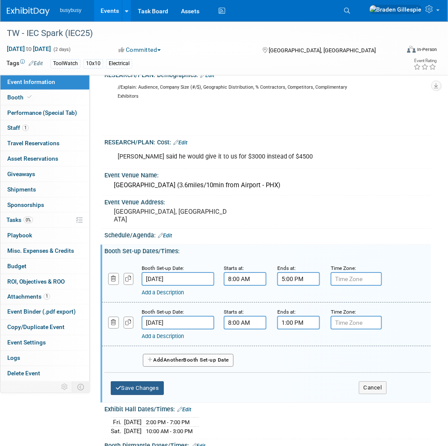
click at [143, 386] on button "Save Changes" at bounding box center [137, 389] width 53 height 14
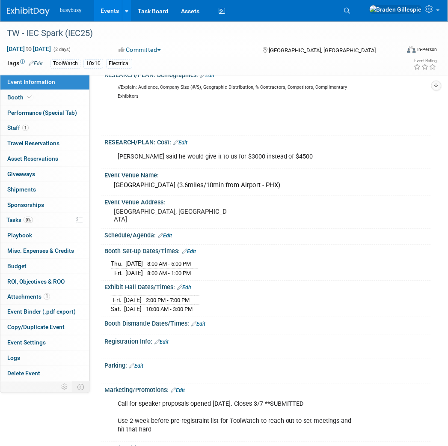
click at [203, 321] on link "Edit" at bounding box center [198, 324] width 14 height 6
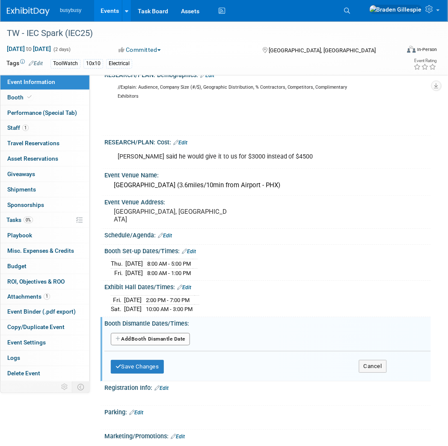
click at [161, 333] on button "Add Another Booth Dismantle Date" at bounding box center [150, 339] width 79 height 13
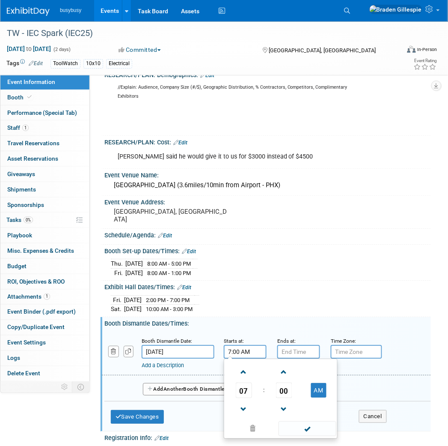
click at [244, 350] on input "7:00 AM" at bounding box center [245, 352] width 43 height 14
click at [247, 367] on span at bounding box center [243, 372] width 15 height 15
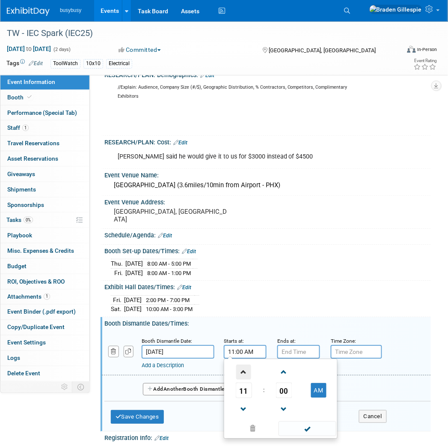
click at [247, 367] on span at bounding box center [243, 372] width 15 height 15
click at [241, 371] on span at bounding box center [243, 372] width 15 height 15
type input "3:00 PM"
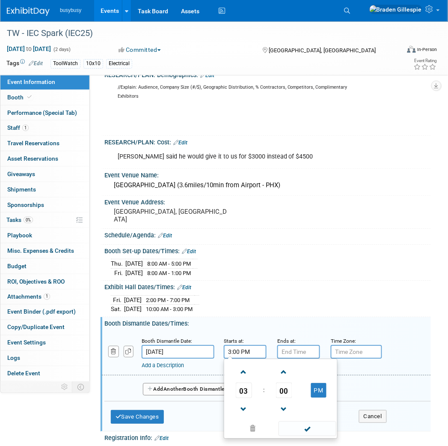
click at [284, 359] on div "03 : 00 PM 12 01 02 03 04 05 06 07 08 09 10 11 00 05 10 15 20 25 30 35 40 45 50…" at bounding box center [281, 399] width 114 height 80
click at [287, 353] on input "7:00 PM" at bounding box center [299, 352] width 43 height 14
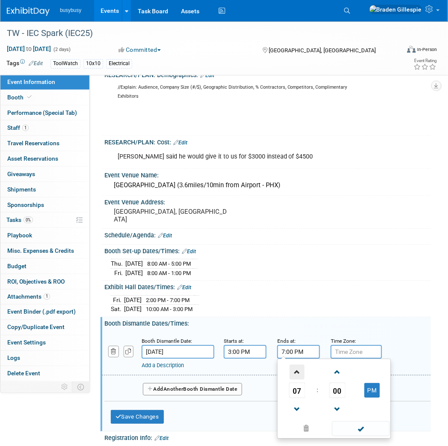
click at [294, 365] on span at bounding box center [297, 372] width 15 height 15
type input "9:00 PM"
click at [346, 427] on span at bounding box center [361, 429] width 58 height 15
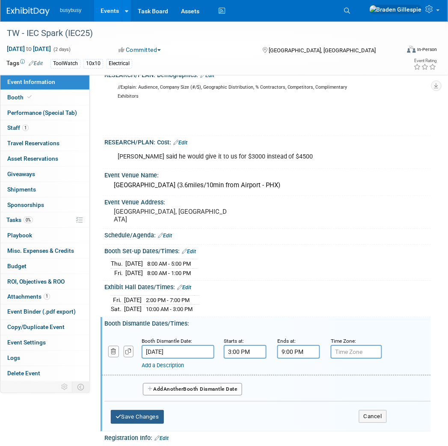
click at [151, 414] on button "Save Changes" at bounding box center [137, 417] width 53 height 14
